Goal: Book appointment/travel/reservation

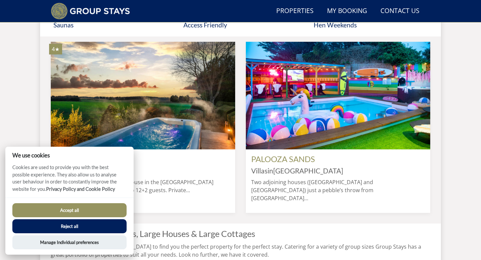
scroll to position [546, 0]
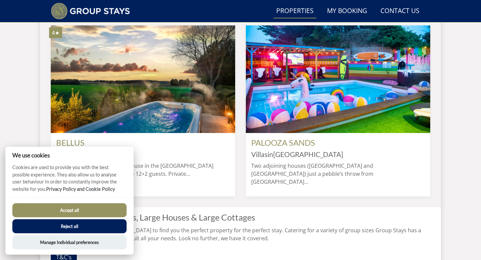
click at [302, 16] on link "Properties" at bounding box center [294, 11] width 43 height 15
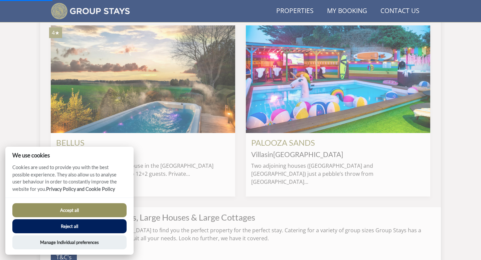
click at [94, 200] on div "Accept all Reject all Manage Individual preferences" at bounding box center [69, 225] width 128 height 57
click at [91, 210] on button "Accept all" at bounding box center [69, 210] width 114 height 14
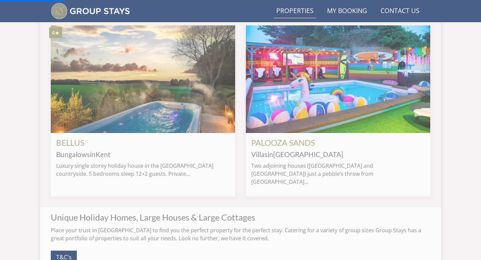
click at [293, 11] on link "Properties" at bounding box center [294, 11] width 43 height 15
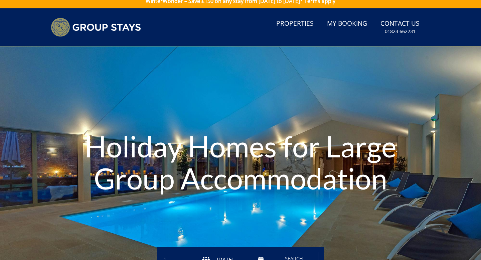
scroll to position [158, 0]
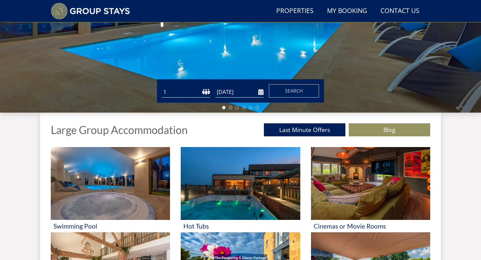
click at [261, 89] on input "[DATE]" at bounding box center [239, 91] width 48 height 11
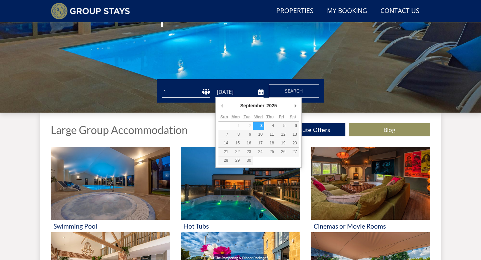
click at [298, 98] on div "September January February March April May June July August September October N…" at bounding box center [258, 133] width 86 height 70
type input "[DATE]"
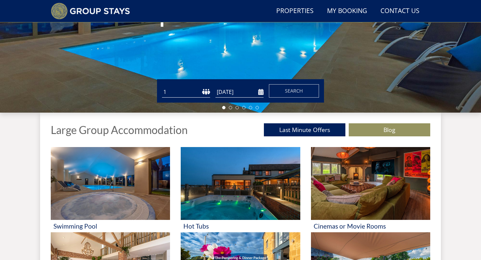
click at [211, 89] on form "Guests 1 2 3 4 5 6 7 8 9 10 11 12 13 14 15 16 17 18 19 20 21 22 23 24 25 26 27 …" at bounding box center [240, 90] width 157 height 13
click at [208, 89] on select "1 2 3 4 5 6 7 8 9 10 11 12 13 14 15 16 17 18 19 20 21 22 23 24 25 26 27 28 29 3…" at bounding box center [186, 91] width 48 height 11
select select "45"
click at [162, 86] on select "1 2 3 4 5 6 7 8 9 10 11 12 13 14 15 16 17 18 19 20 21 22 23 24 25 26 27 28 29 3…" at bounding box center [186, 91] width 48 height 11
click at [285, 93] on span "Search" at bounding box center [294, 90] width 18 height 6
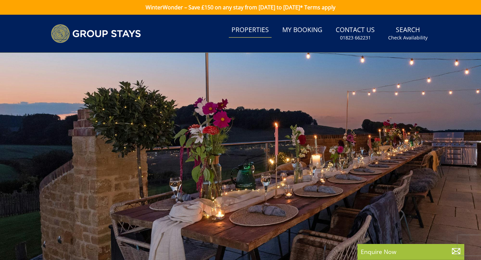
click at [266, 26] on link "Properties" at bounding box center [250, 30] width 43 height 15
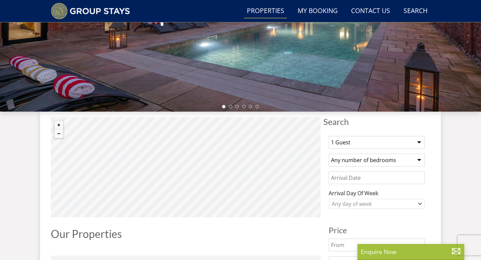
scroll to position [183, 0]
